Goal: Find specific page/section: Find specific page/section

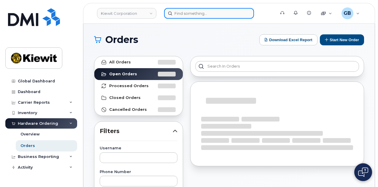
click at [205, 15] on input at bounding box center [209, 13] width 90 height 11
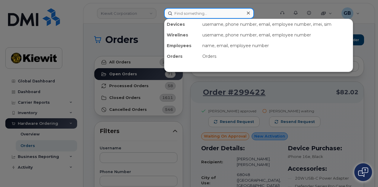
paste input "543460"
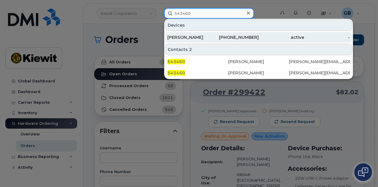
type input "543460"
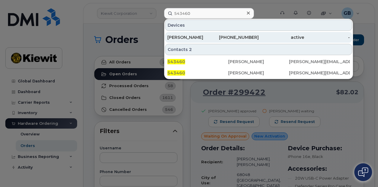
click at [213, 36] on div "[PERSON_NAME]" at bounding box center [190, 37] width 46 height 6
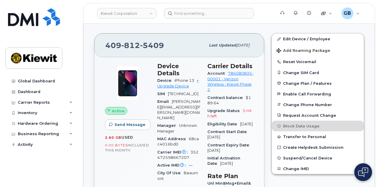
scroll to position [148, 0]
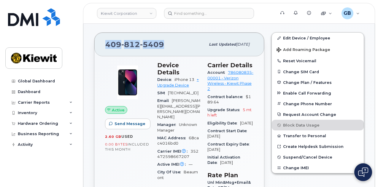
drag, startPoint x: 167, startPoint y: 47, endPoint x: 107, endPoint y: 44, distance: 59.7
click at [107, 44] on div "[PHONE_NUMBER]" at bounding box center [155, 44] width 100 height 12
copy span "[PHONE_NUMBER]"
drag, startPoint x: 194, startPoint y: 71, endPoint x: 174, endPoint y: 70, distance: 20.2
click at [174, 76] on div "Device iPhone 13 + Upgrade Device" at bounding box center [178, 82] width 43 height 13
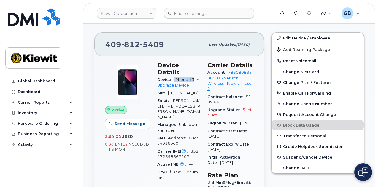
copy span "iPhone 13"
